Goal: Find specific page/section: Find specific page/section

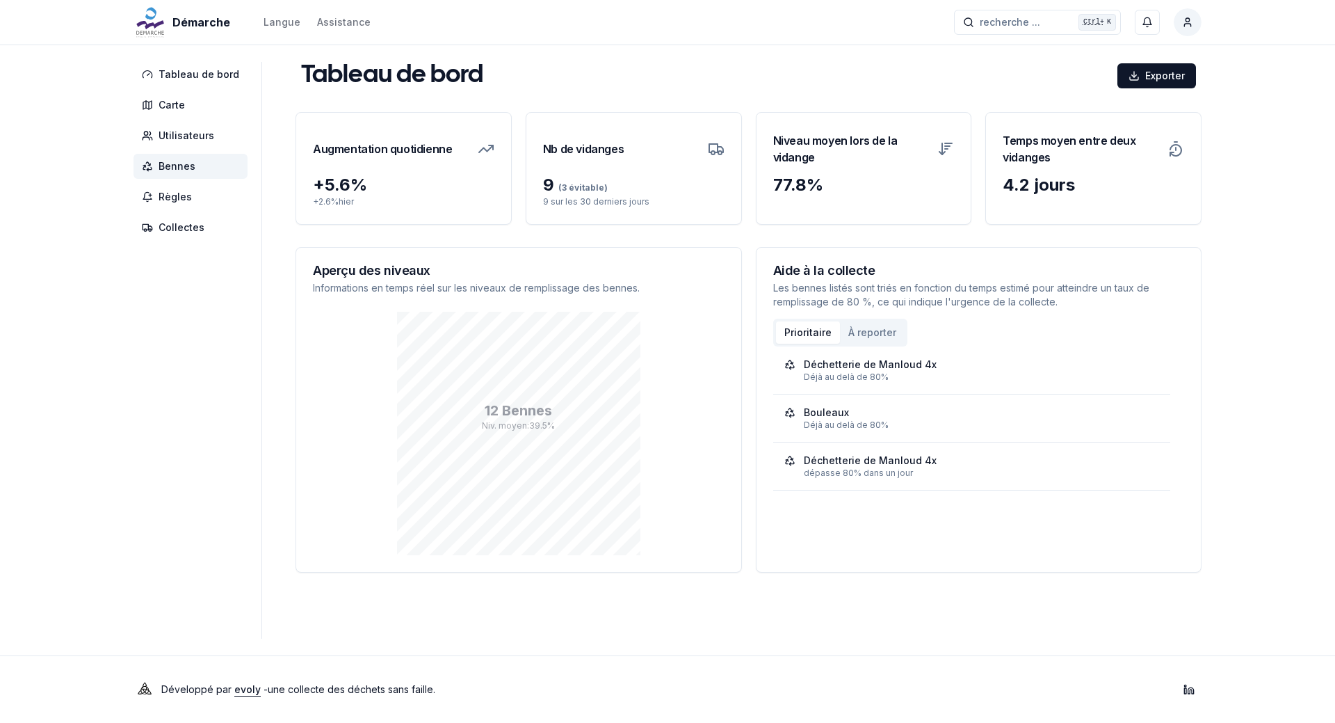
click at [195, 171] on span "Bennes" at bounding box center [191, 166] width 114 height 25
